Goal: Task Accomplishment & Management: Use online tool/utility

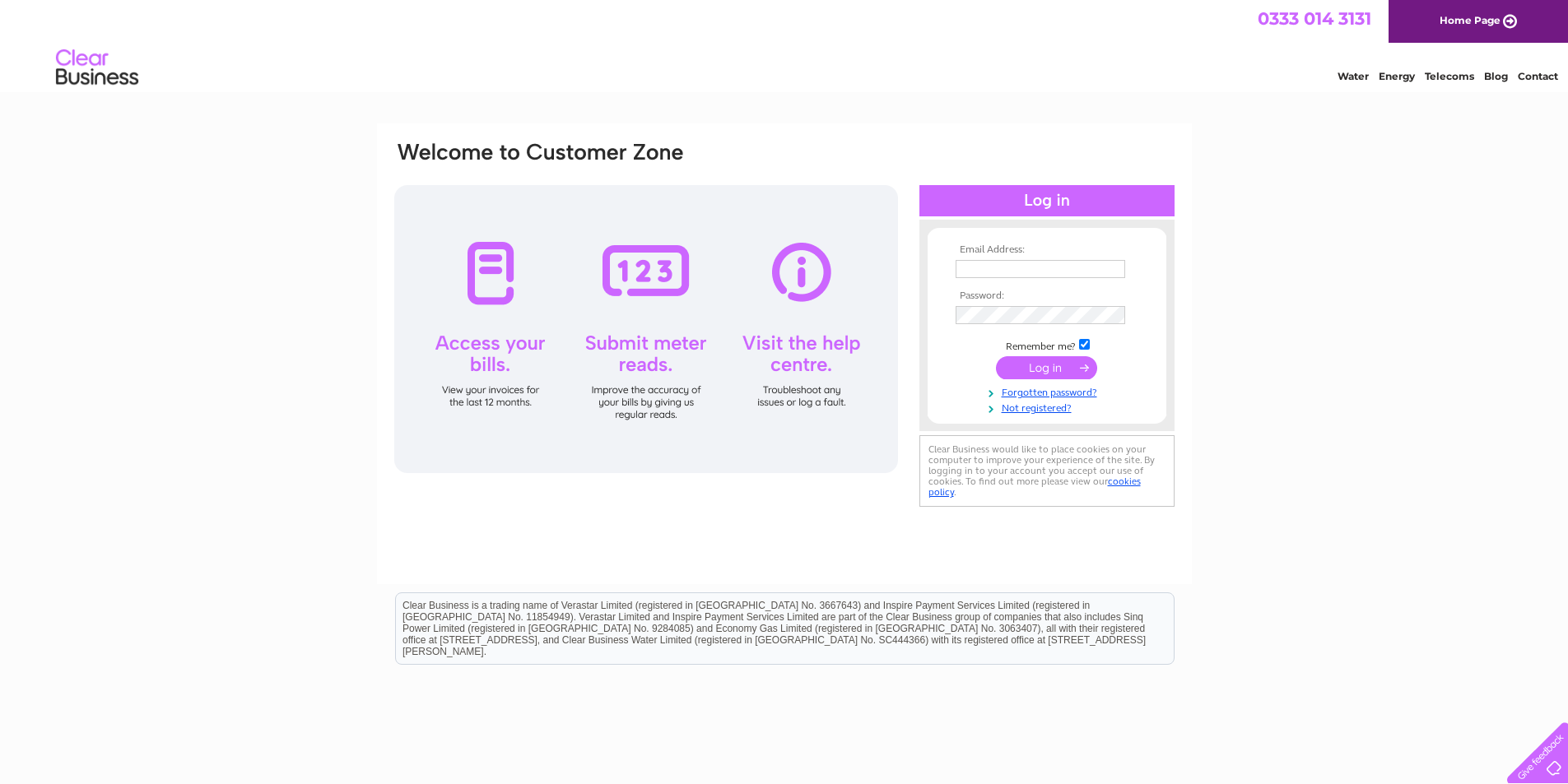
type input "[PERSON_NAME][EMAIL_ADDRESS][DOMAIN_NAME]"
click at [1053, 366] on input "submit" at bounding box center [1046, 368] width 101 height 23
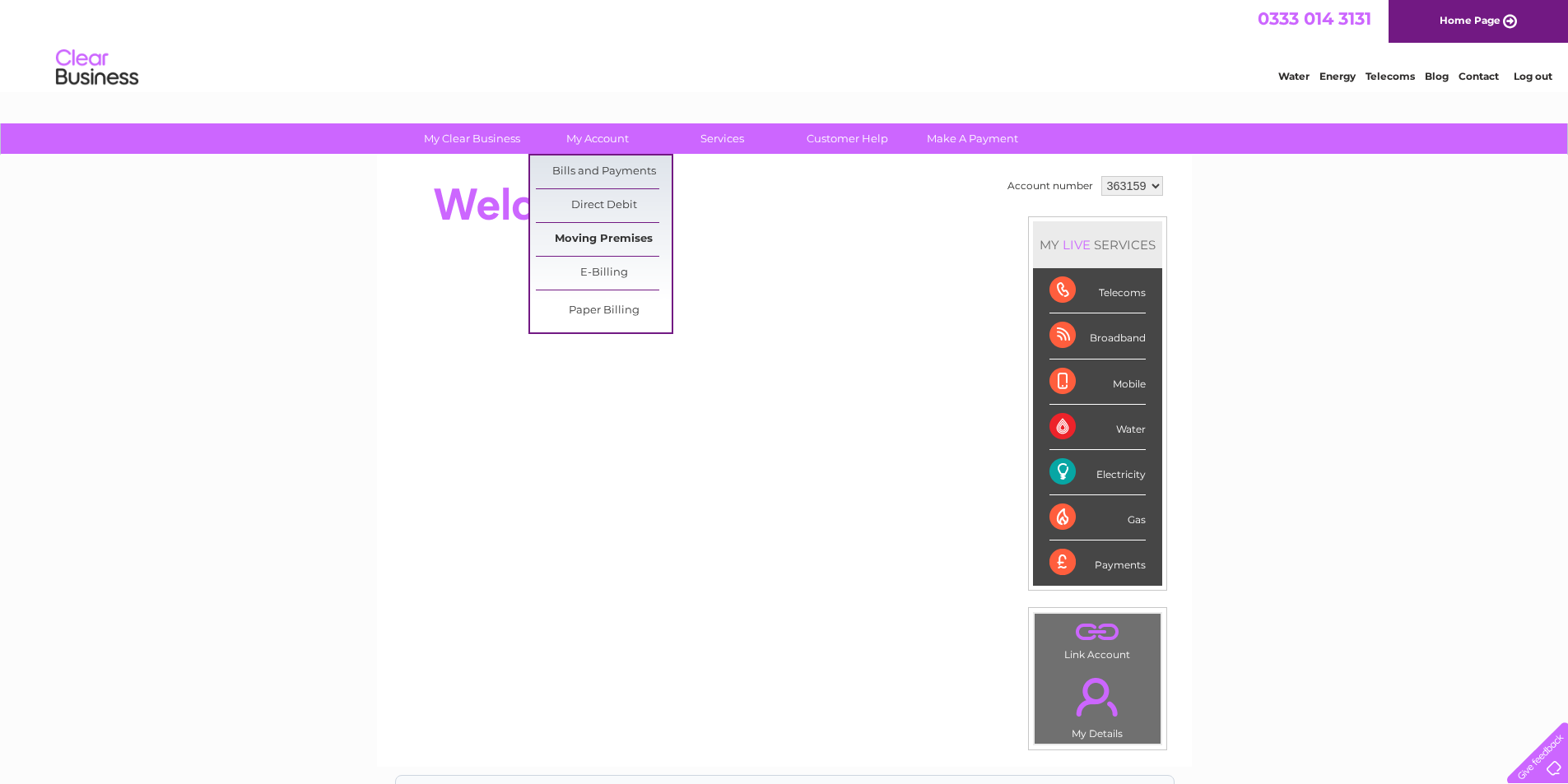
click at [607, 234] on link "Moving Premises" at bounding box center [604, 239] width 136 height 33
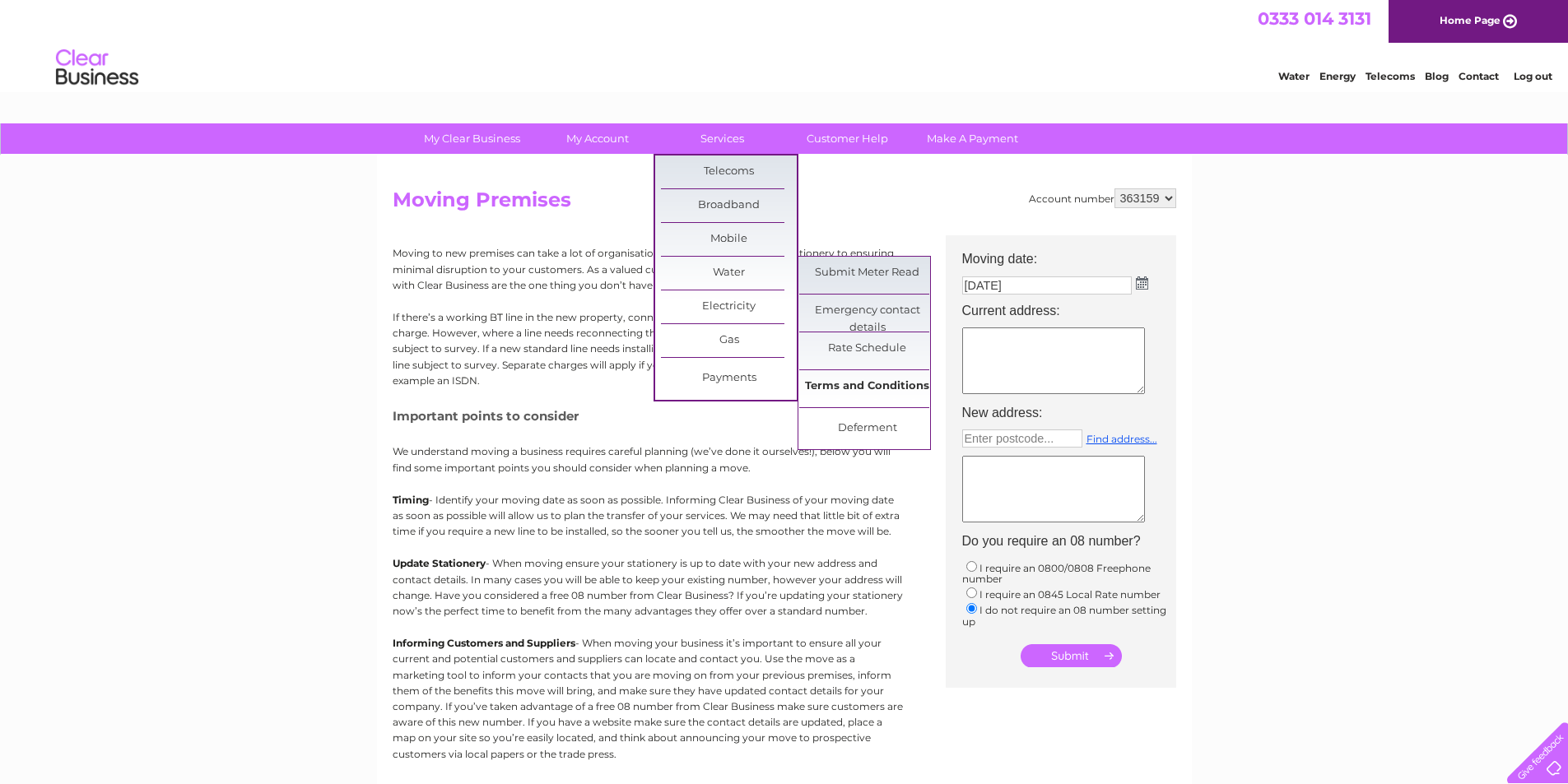
click at [848, 385] on link "Terms and Conditions" at bounding box center [867, 386] width 136 height 33
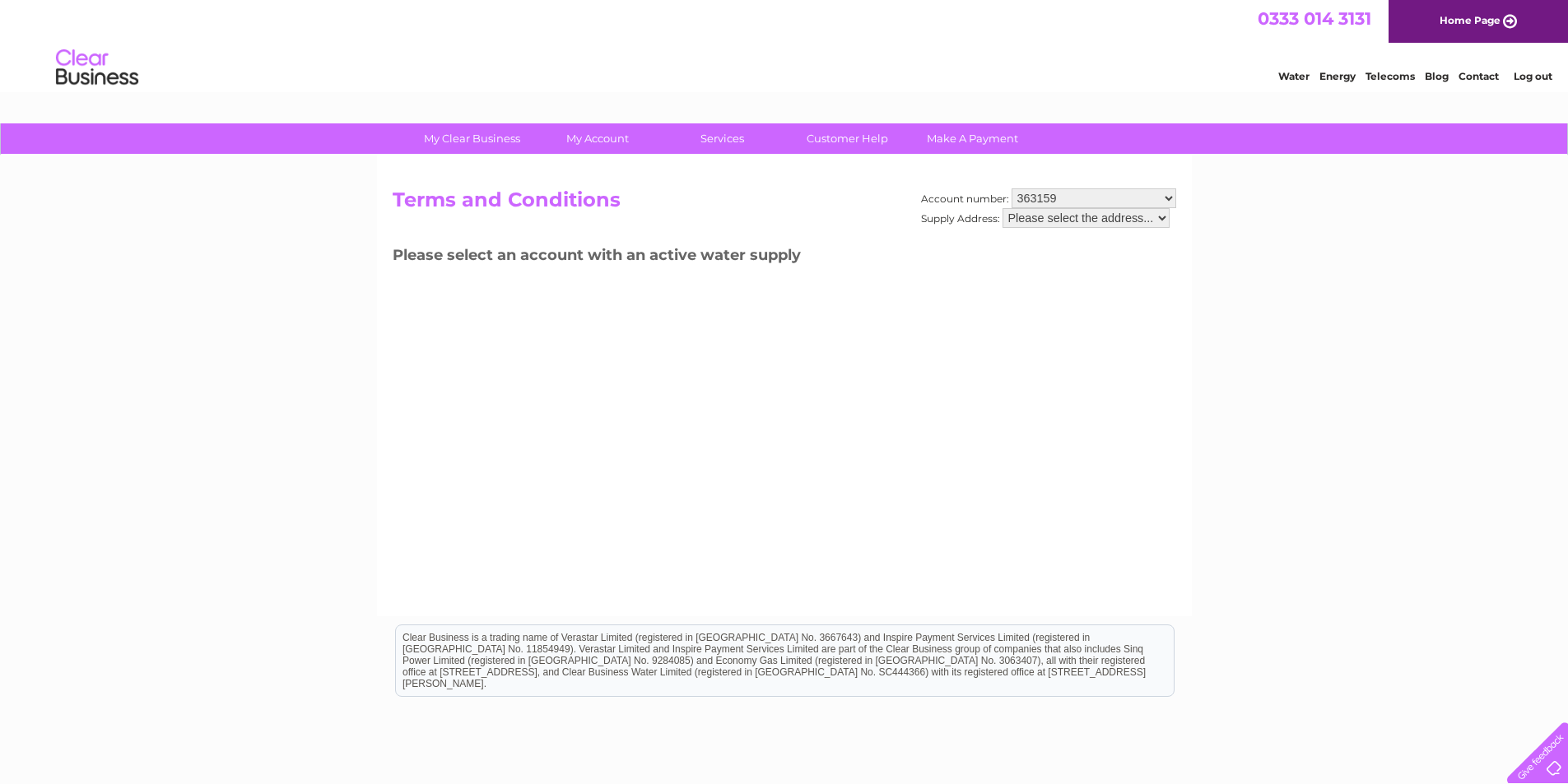
click at [1170, 199] on select "363159" at bounding box center [1094, 198] width 164 height 20
click at [1165, 219] on select "Please select the address..." at bounding box center [1085, 217] width 167 height 20
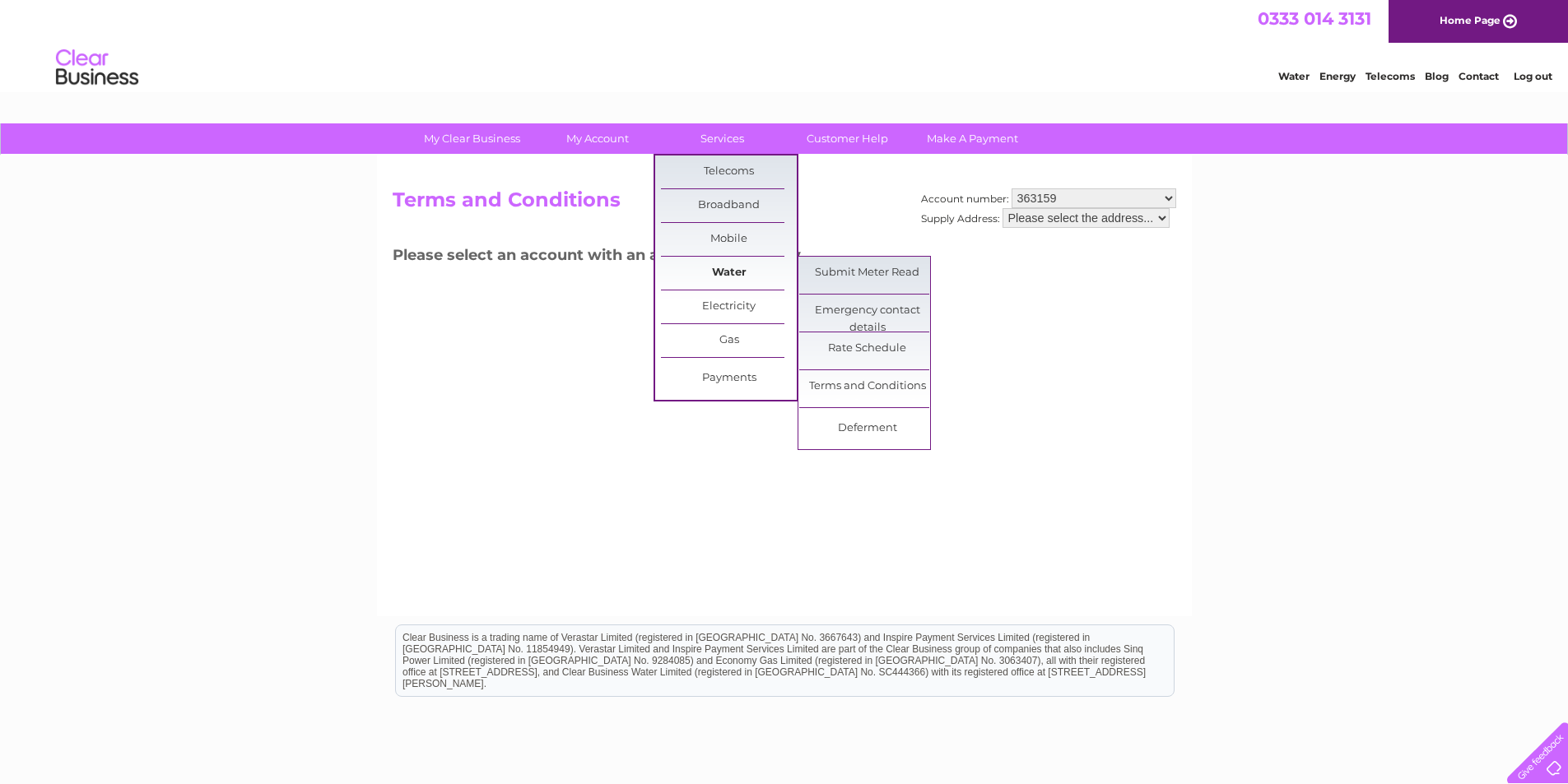
click at [718, 275] on link "Water" at bounding box center [729, 273] width 136 height 33
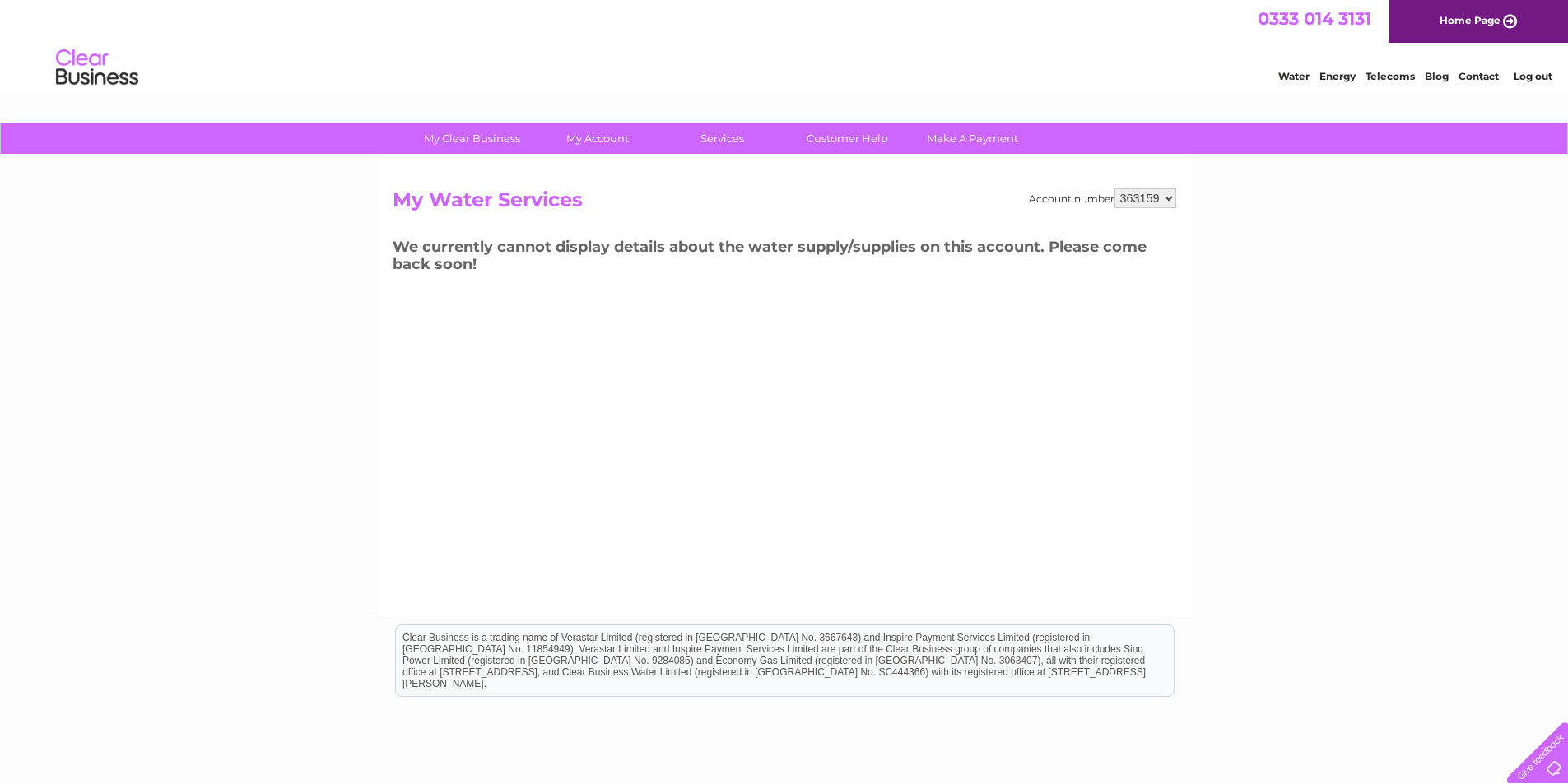
click at [236, 63] on div "Water Energy Telecoms Blog Contact Log out" at bounding box center [784, 69] width 1568 height 53
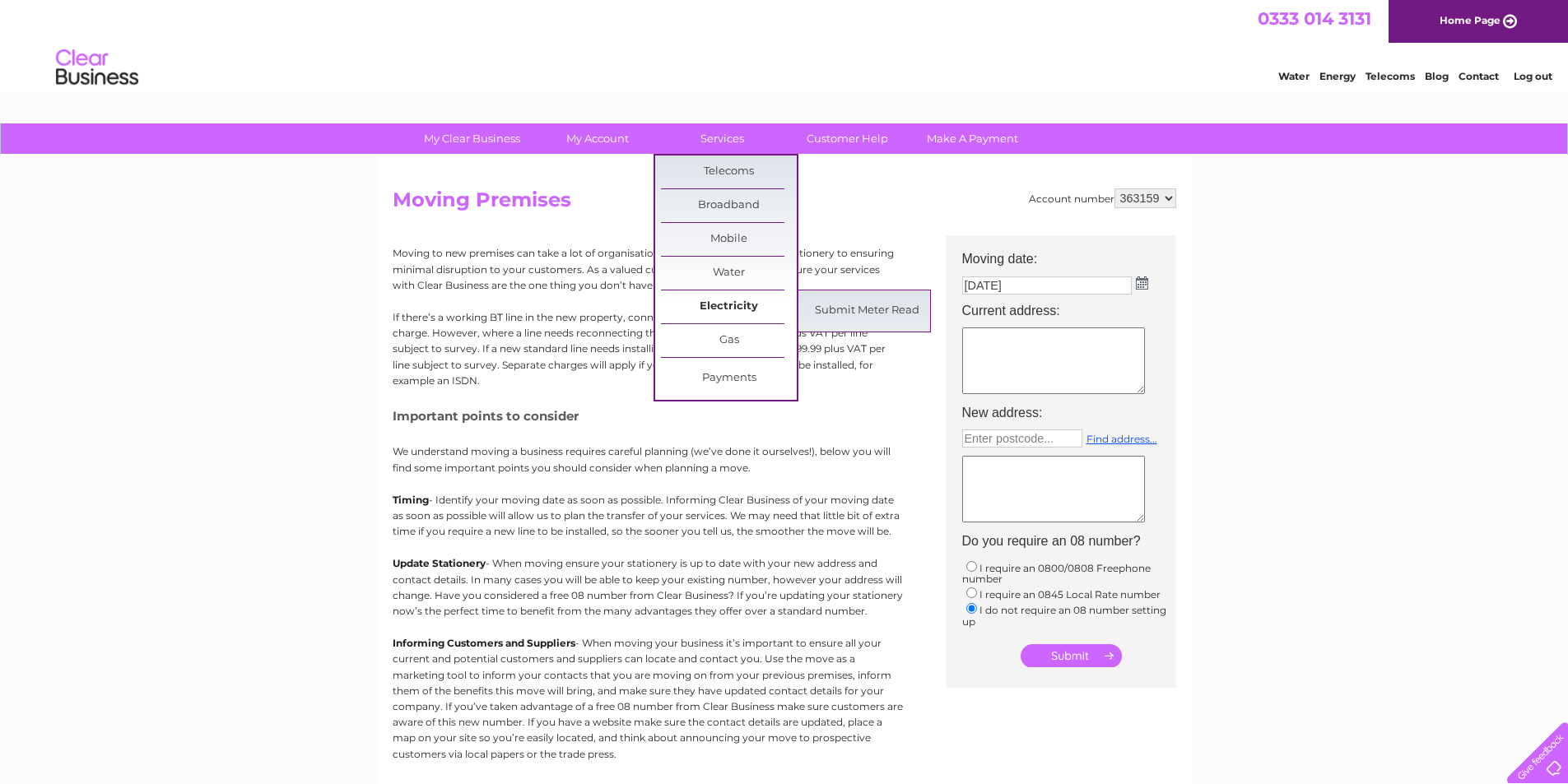
click at [721, 305] on link "Electricity" at bounding box center [729, 306] width 136 height 33
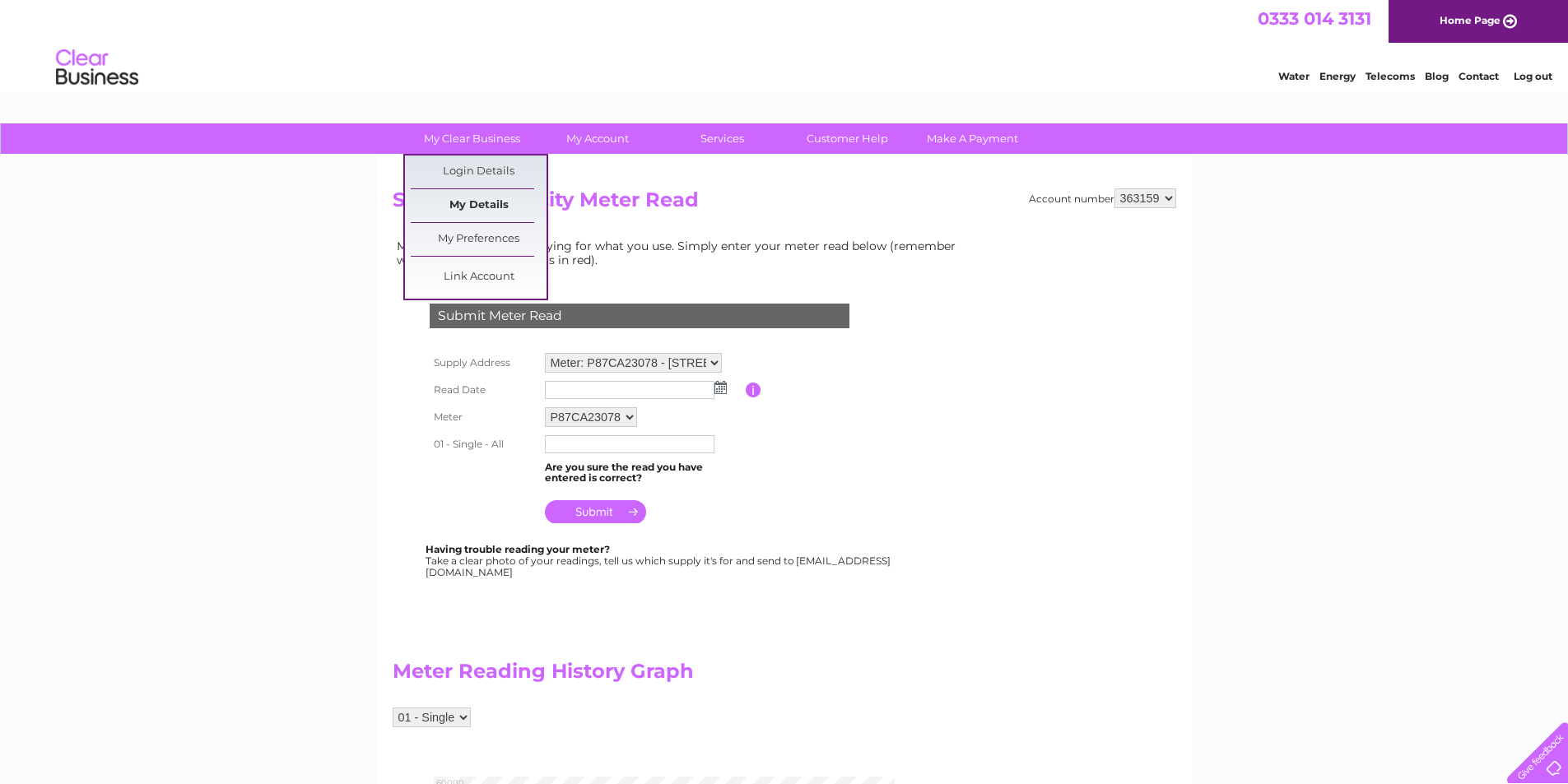
click at [477, 202] on link "My Details" at bounding box center [479, 205] width 136 height 33
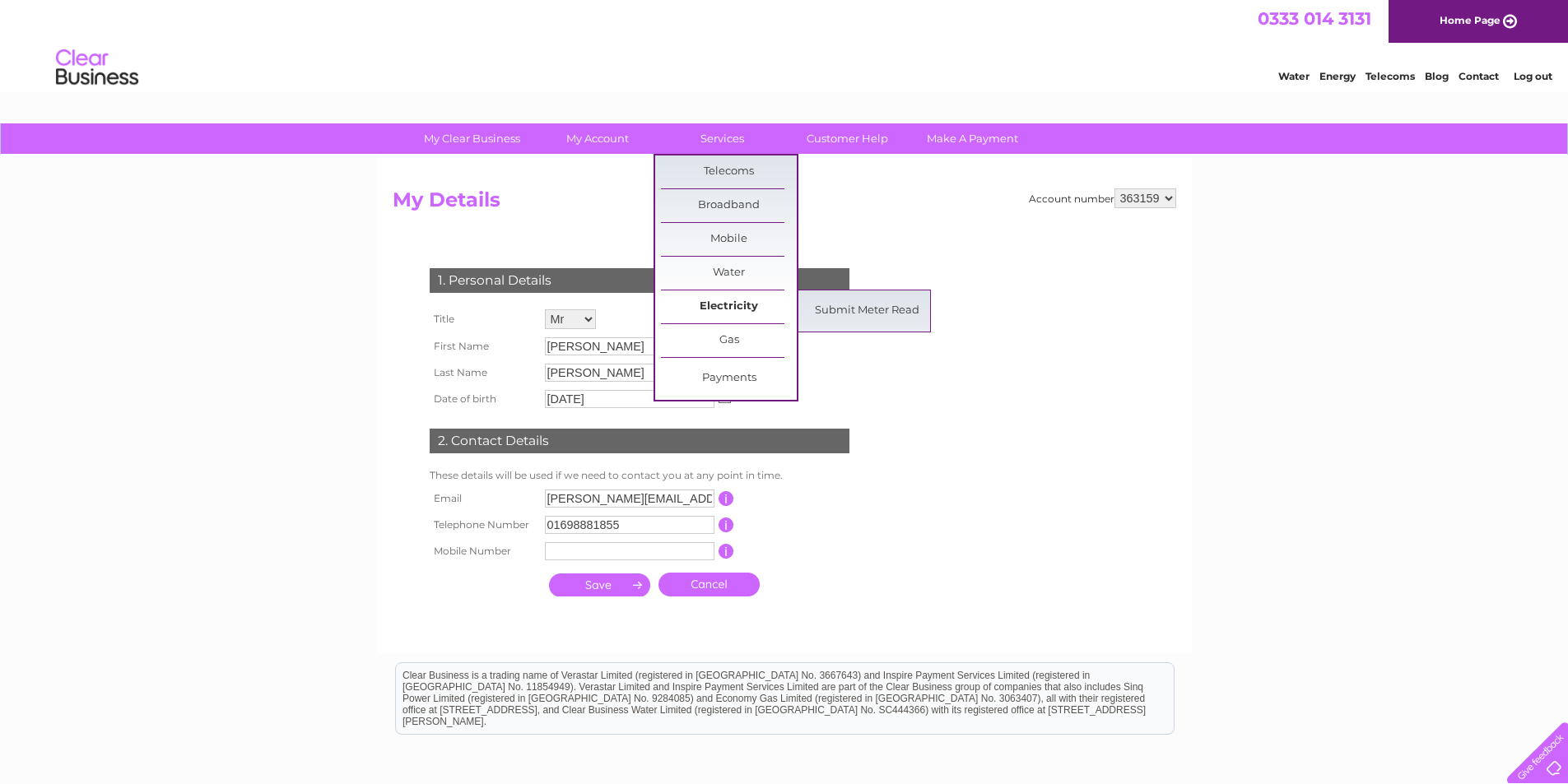
click at [717, 298] on link "Electricity" at bounding box center [729, 306] width 136 height 33
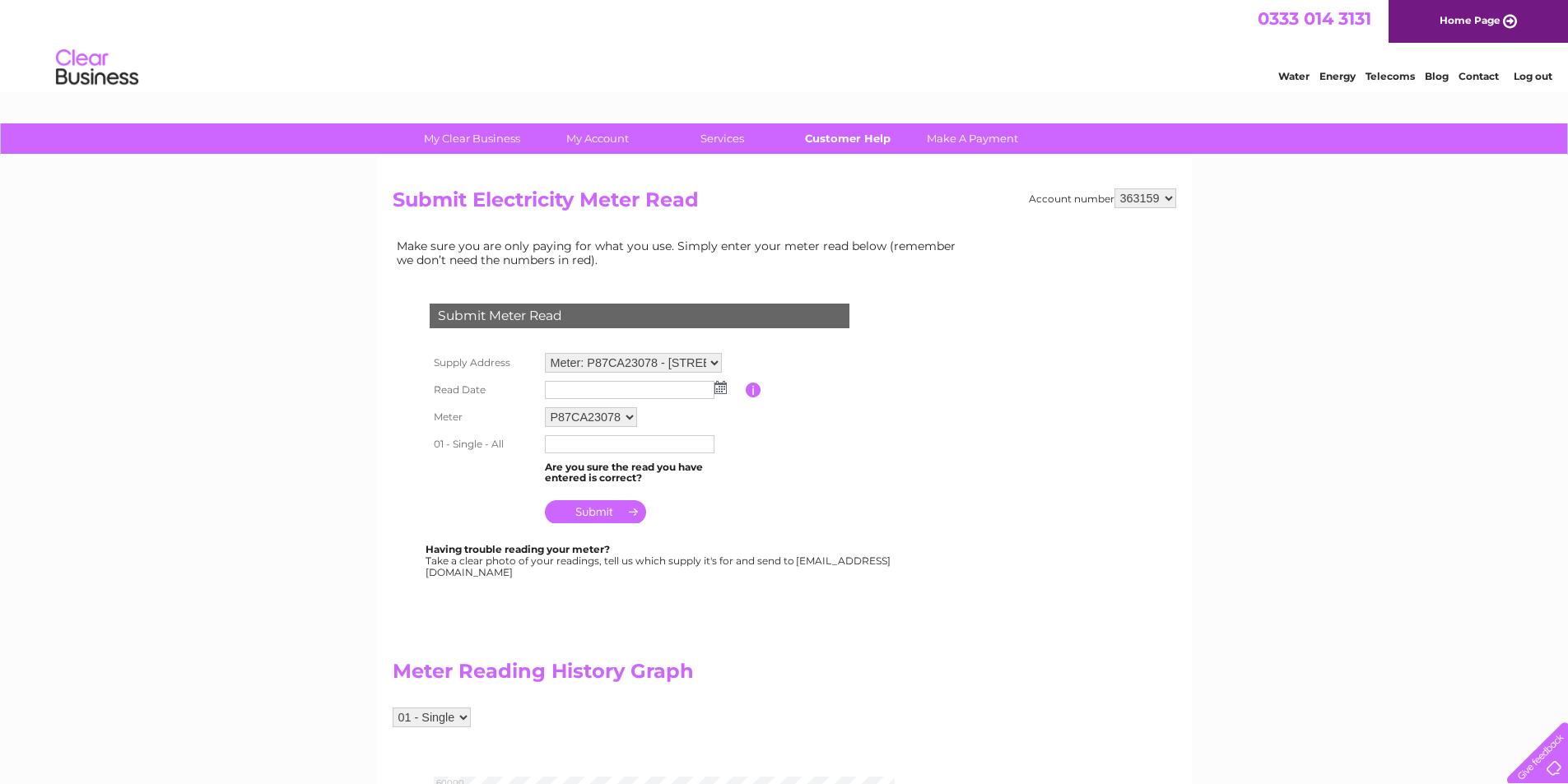
click at [809, 141] on link "Customer Help" at bounding box center [847, 138] width 136 height 31
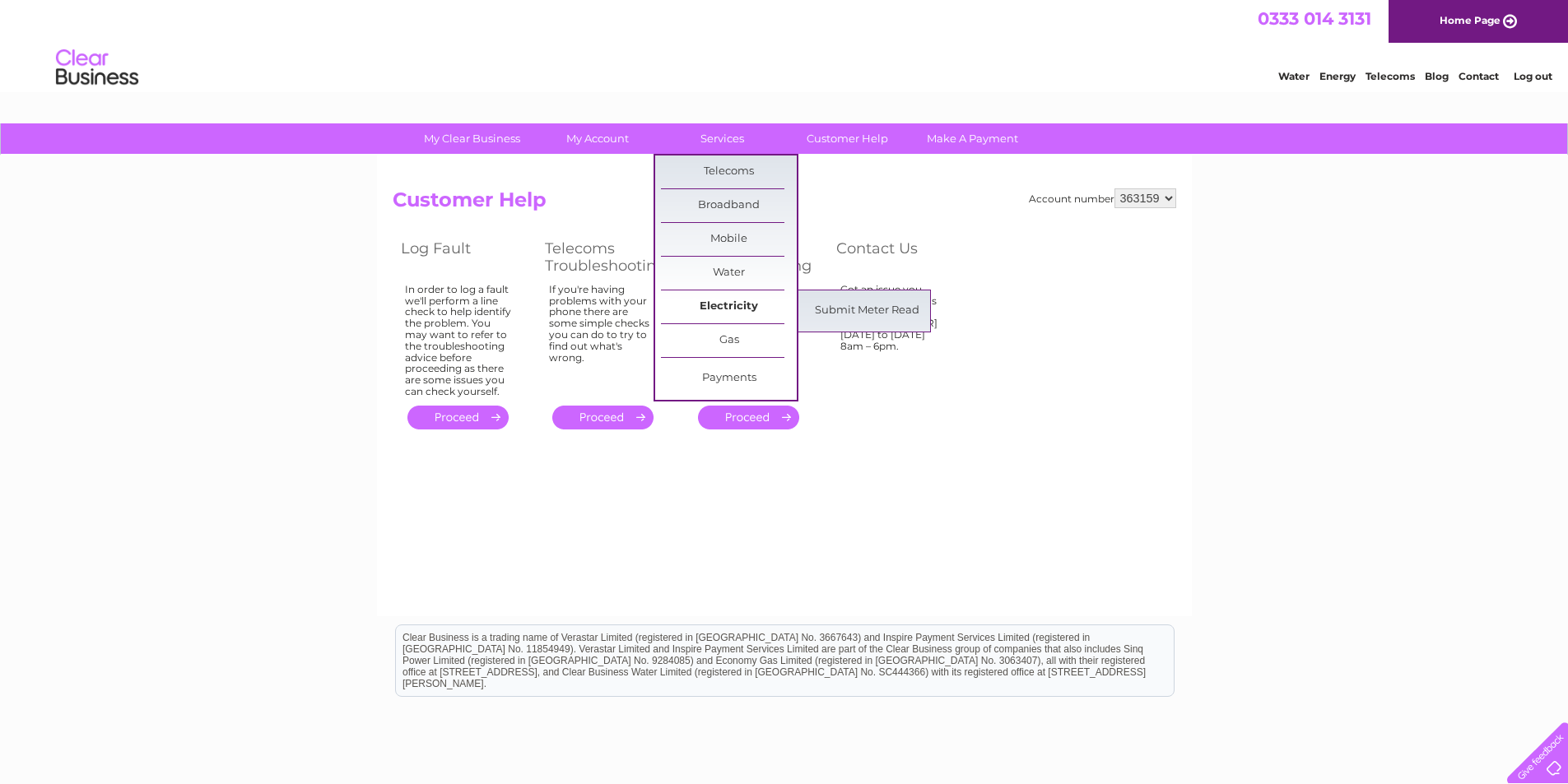
click at [702, 302] on link "Electricity" at bounding box center [729, 306] width 136 height 33
click at [860, 316] on link "Submit Meter Read" at bounding box center [867, 311] width 136 height 33
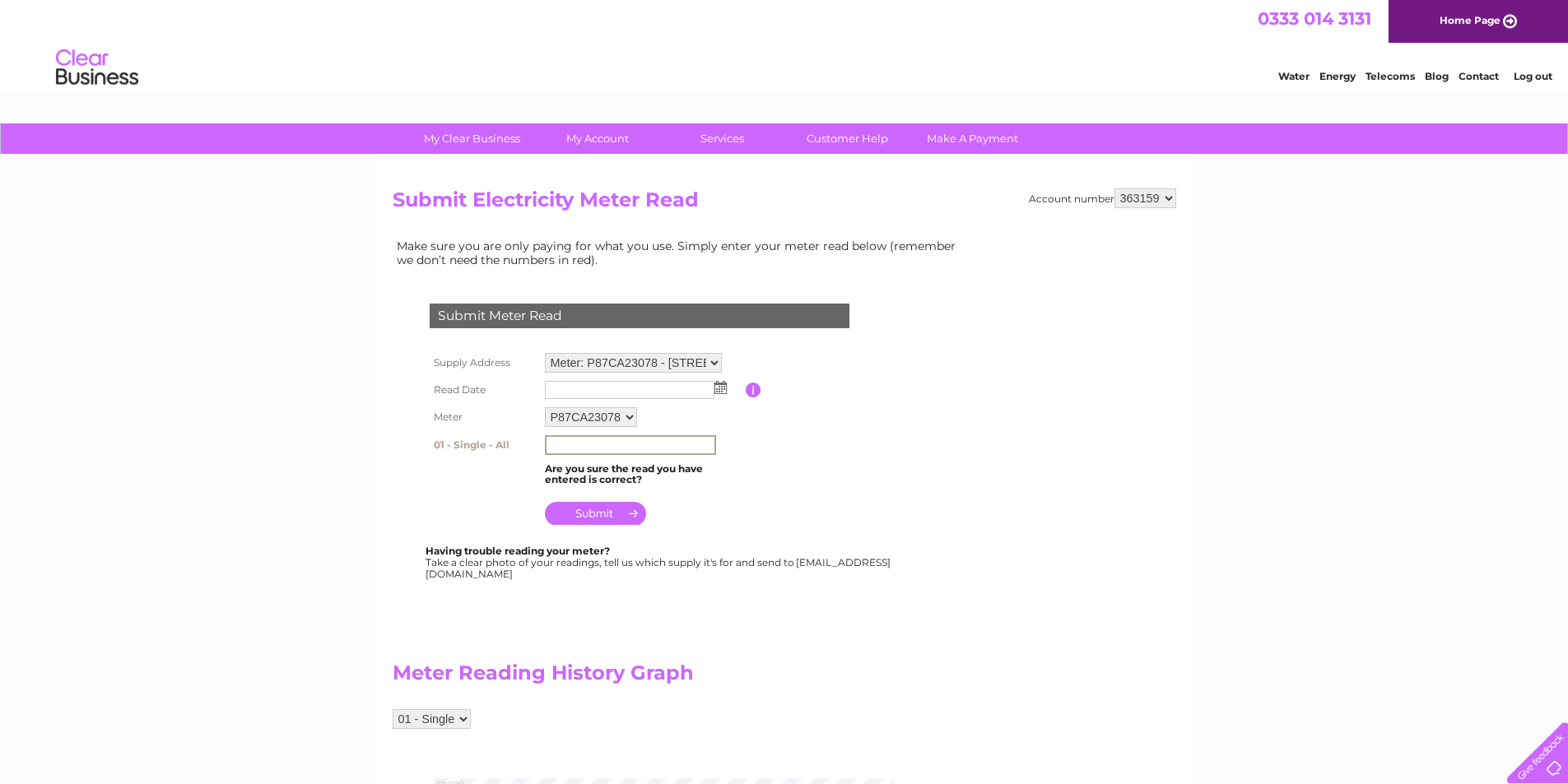
click at [665, 450] on input "text" at bounding box center [630, 444] width 171 height 20
click at [778, 417] on table "Supply Address Meter: P87CA23078 - [STREET_ADDRESS] Read Date Please enter the …" at bounding box center [659, 440] width 468 height 181
click at [853, 137] on link "Customer Help" at bounding box center [847, 138] width 136 height 31
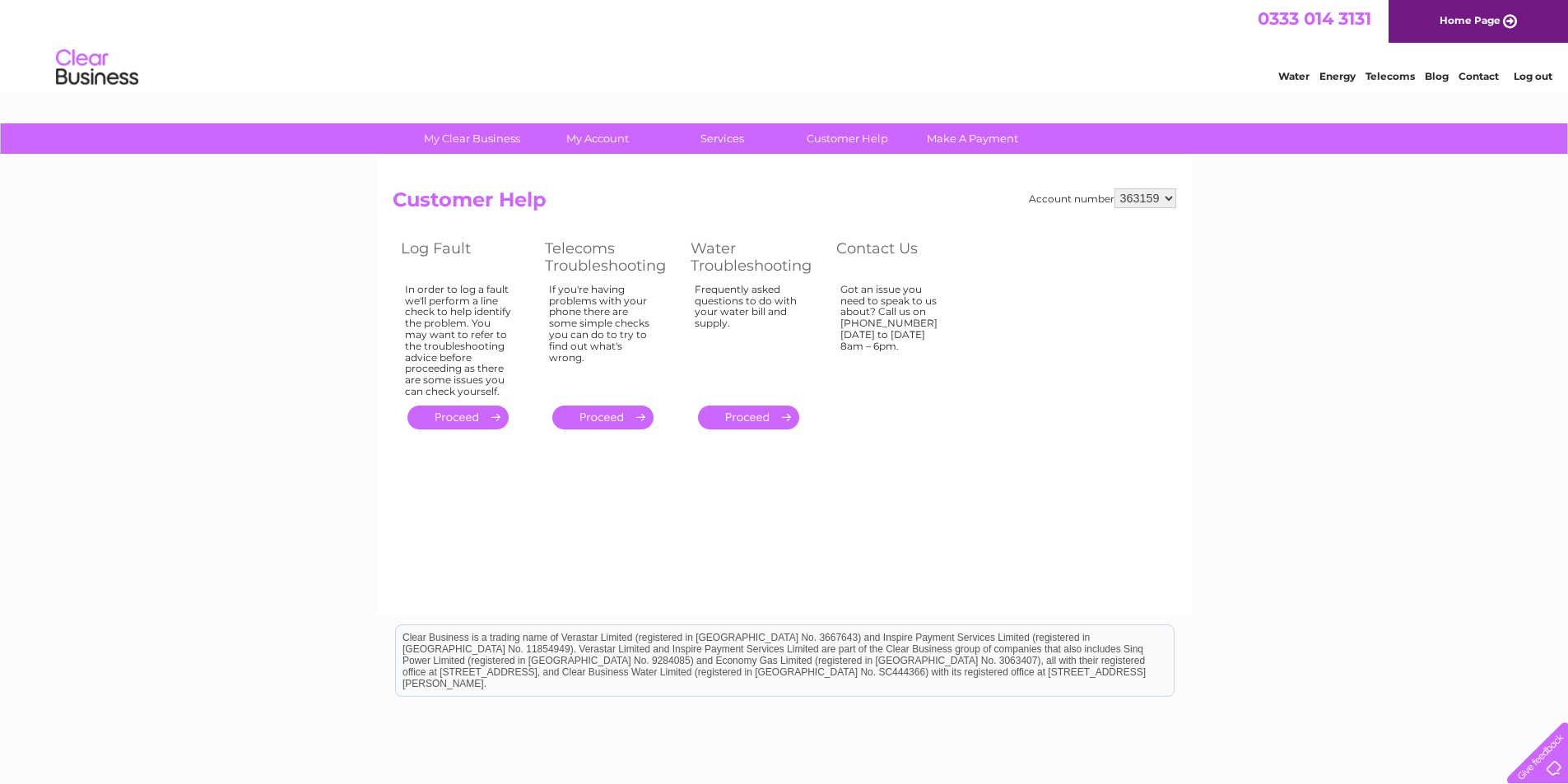
click at [842, 209] on h2 "Customer Help" at bounding box center [785, 204] width 784 height 32
click at [1464, 376] on div "My Clear Business Login Details My Details My Preferences Link Account My Accou…" at bounding box center [784, 511] width 1568 height 775
